Goal: Task Accomplishment & Management: Use online tool/utility

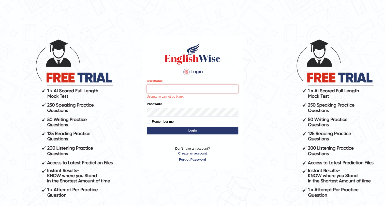
click at [160, 90] on input "Username" at bounding box center [193, 88] width 92 height 9
type input "prabhhsiimransingh"
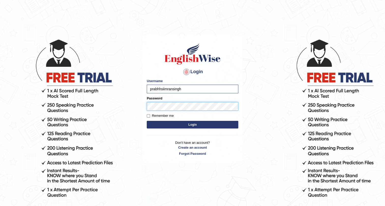
click at [147, 121] on button "Login" at bounding box center [193, 125] width 92 height 8
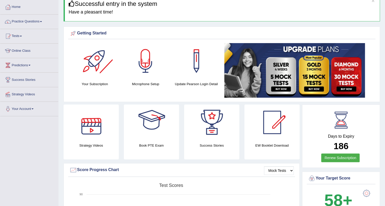
scroll to position [23, 0]
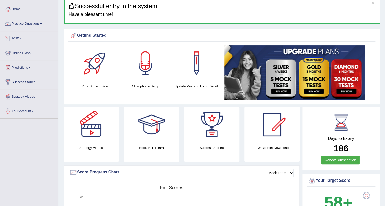
click at [22, 36] on link "Tests" at bounding box center [29, 37] width 58 height 13
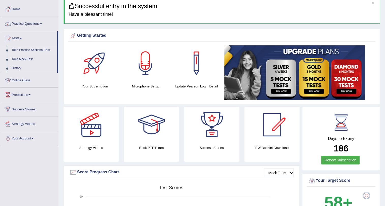
click at [23, 50] on link "Take Practice Sectional Test" at bounding box center [33, 50] width 48 height 9
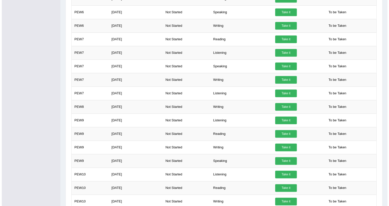
scroll to position [348, 0]
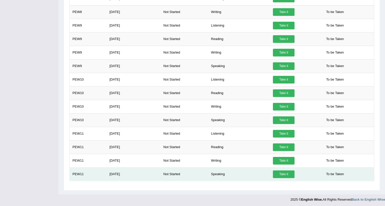
click at [282, 171] on link "Take it" at bounding box center [284, 174] width 22 height 8
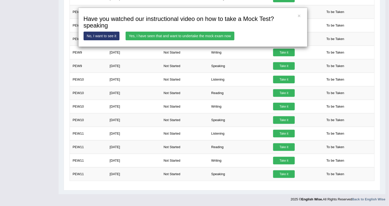
click at [204, 35] on link "Yes, I have seen that and want to undertake the mock exam now" at bounding box center [179, 36] width 109 height 9
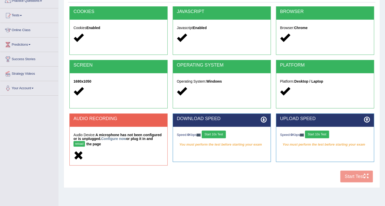
scroll to position [61, 0]
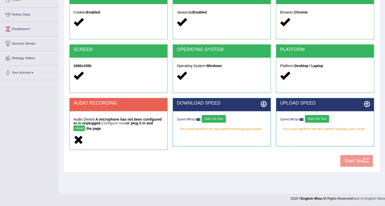
click at [76, 127] on button "reload" at bounding box center [79, 128] width 11 height 6
click at [116, 124] on link "Configure now" at bounding box center [113, 123] width 25 height 4
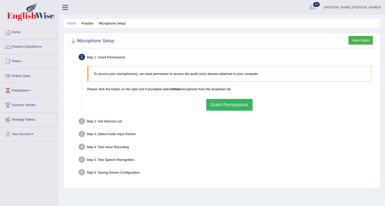
click at [230, 107] on button "Grant Permissions" at bounding box center [229, 105] width 46 height 12
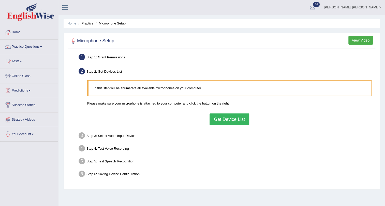
click at [228, 123] on button "Get Device List" at bounding box center [230, 119] width 40 height 12
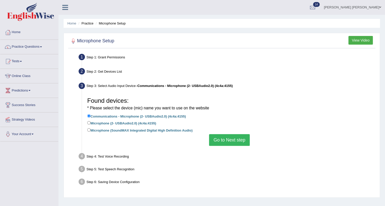
click at [214, 139] on button "Go to Next step" at bounding box center [229, 140] width 40 height 12
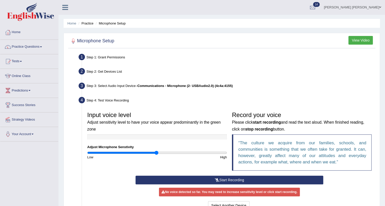
click at [197, 178] on button "Start Recording" at bounding box center [230, 179] width 188 height 9
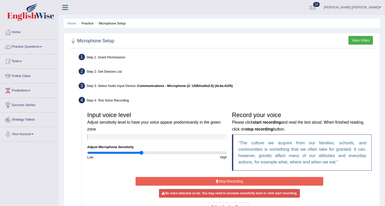
click at [141, 151] on input "range" at bounding box center [157, 152] width 140 height 4
click at [144, 151] on input "range" at bounding box center [157, 152] width 140 height 4
click at [138, 153] on input "range" at bounding box center [157, 152] width 140 height 4
type input "0.66"
click at [134, 150] on input "range" at bounding box center [157, 152] width 140 height 4
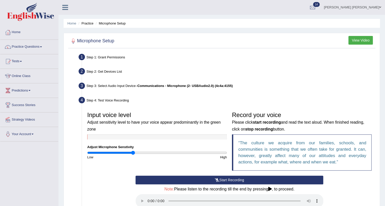
click at [270, 189] on icon at bounding box center [270, 189] width 4 height 4
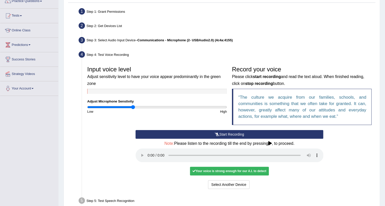
scroll to position [46, 0]
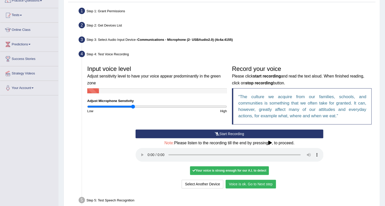
click at [200, 187] on div "Start Recording Stop Recording Note: Please listen to the recording till the en…" at bounding box center [229, 159] width 193 height 60
click at [250, 186] on button "Voice is ok. Go to Next step" at bounding box center [251, 183] width 50 height 9
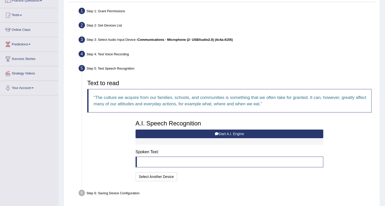
scroll to position [65, 0]
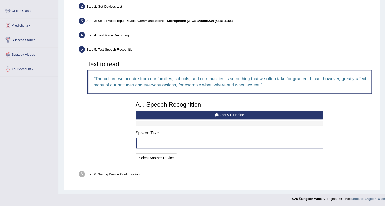
click at [253, 116] on button "Start A.I. Engine" at bounding box center [230, 114] width 188 height 9
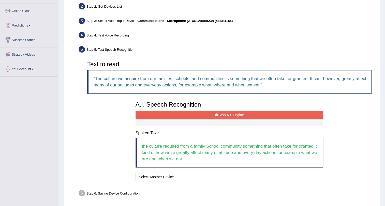
click at [253, 116] on button "Stop A.I. Engine" at bounding box center [230, 114] width 188 height 9
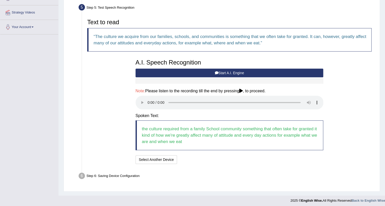
scroll to position [109, 0]
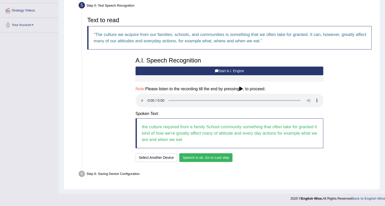
click at [192, 160] on button "Speech is ok. Go to Last step" at bounding box center [205, 157] width 53 height 9
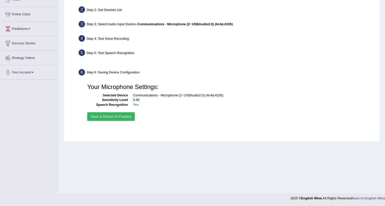
scroll to position [61, 0]
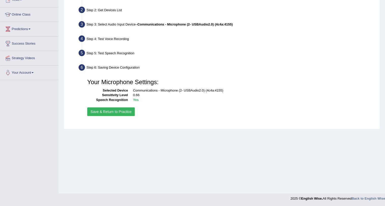
click at [105, 109] on button "Save & Return to Practice" at bounding box center [111, 111] width 48 height 9
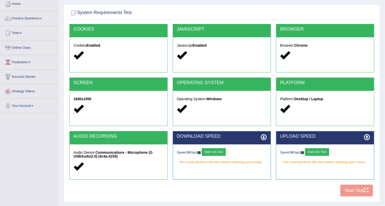
scroll to position [61, 0]
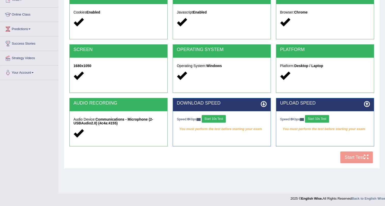
click at [217, 118] on button "Start 10s Test" at bounding box center [214, 119] width 24 height 8
click at [314, 119] on button "Start 10s Test" at bounding box center [317, 119] width 24 height 8
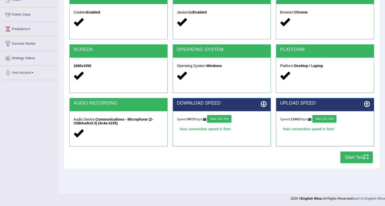
click at [347, 157] on button "Start Test" at bounding box center [357, 157] width 33 height 12
